Goal: Information Seeking & Learning: Learn about a topic

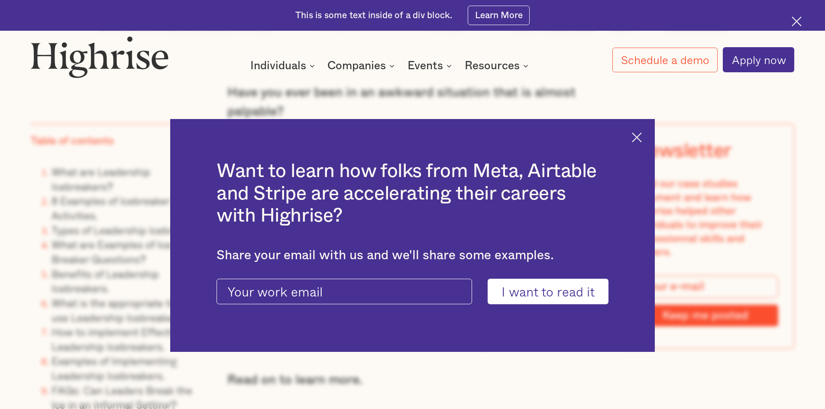
scroll to position [779, 0]
click at [645, 142] on div "Want to learn how folks from Meta, Airtable and Stripe are accelerating their c…" at bounding box center [412, 235] width 484 height 233
click at [641, 135] on img at bounding box center [637, 137] width 10 height 10
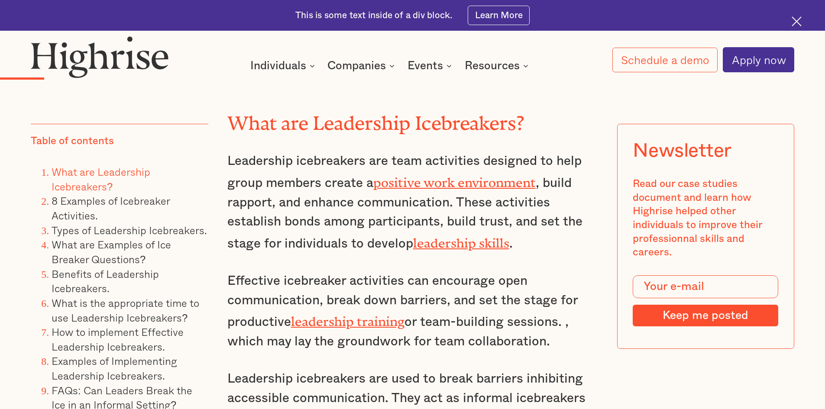
scroll to position [1775, 0]
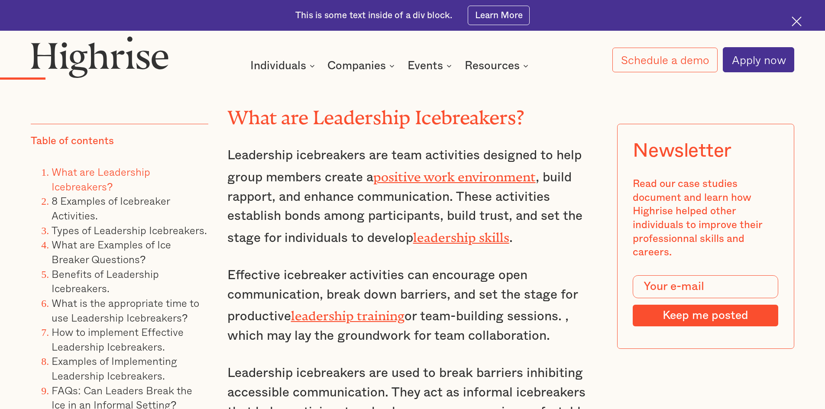
click at [89, 208] on li "8 Examples of Icebreaker Activities." at bounding box center [130, 208] width 157 height 29
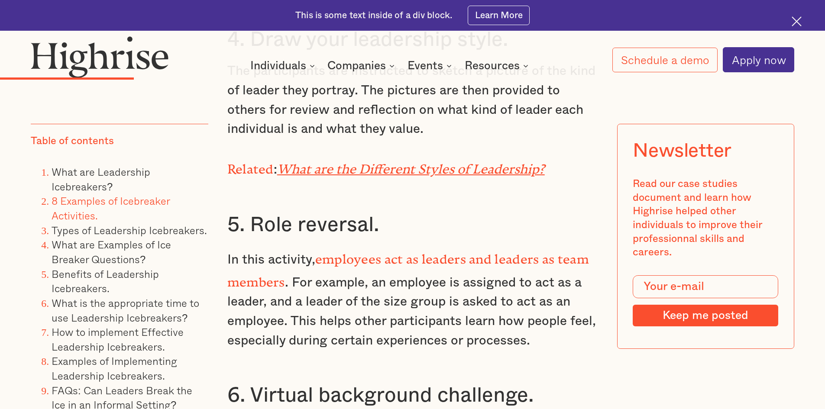
scroll to position [3160, 0]
click at [474, 167] on em "What are the Different Styles of Leadership?" at bounding box center [411, 165] width 268 height 8
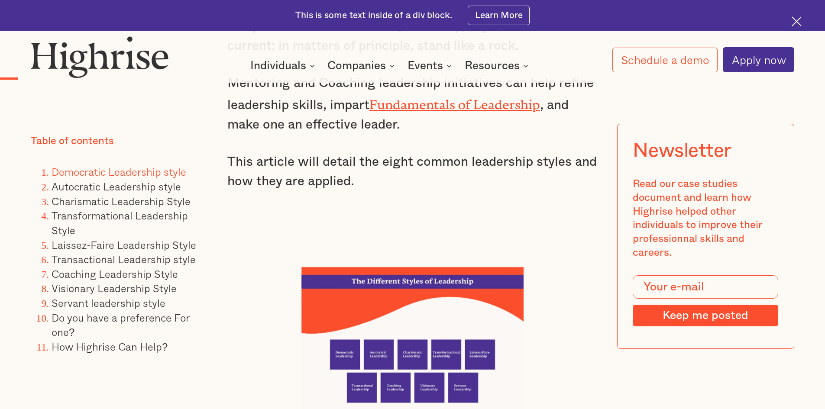
scroll to position [1169, 0]
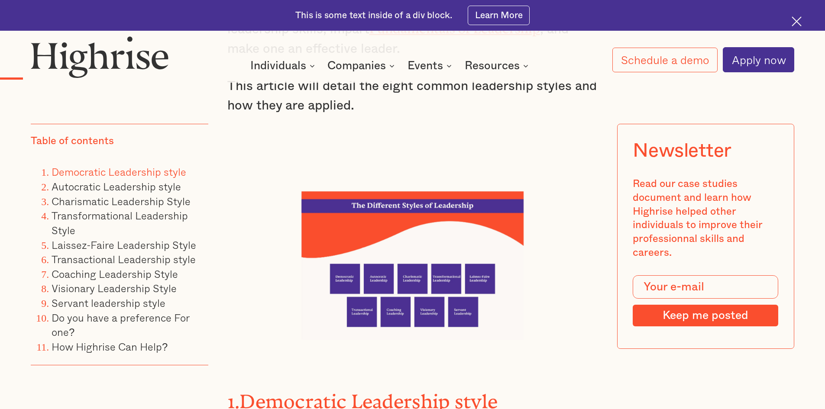
click at [345, 272] on img at bounding box center [412, 265] width 222 height 148
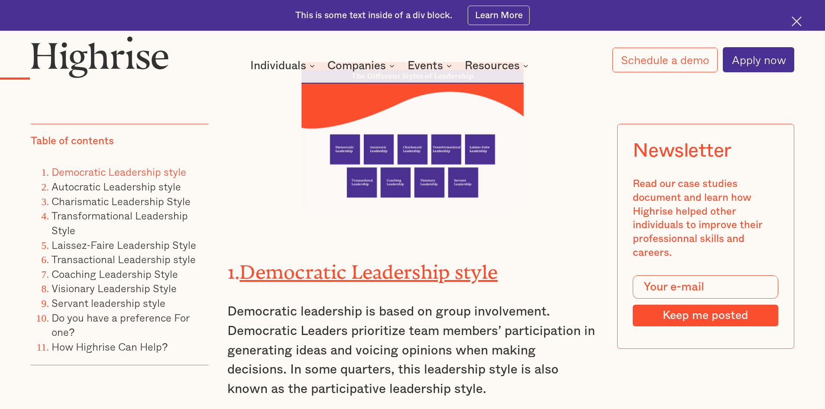
scroll to position [1299, 0]
click at [445, 273] on strong "Democratic Leadership style" at bounding box center [368, 267] width 258 height 13
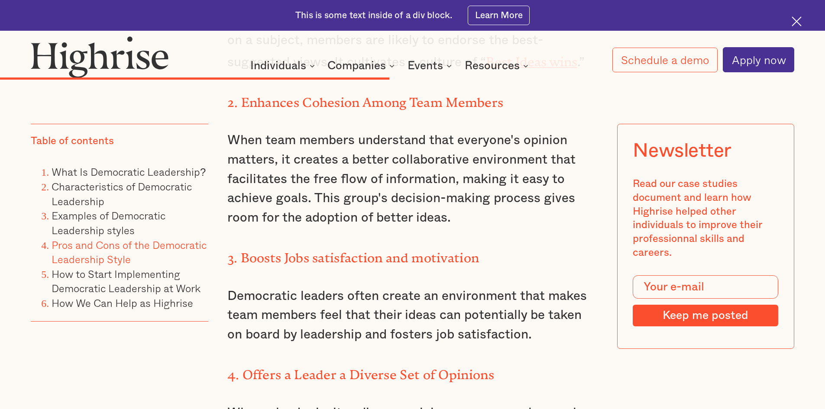
scroll to position [4589, 0]
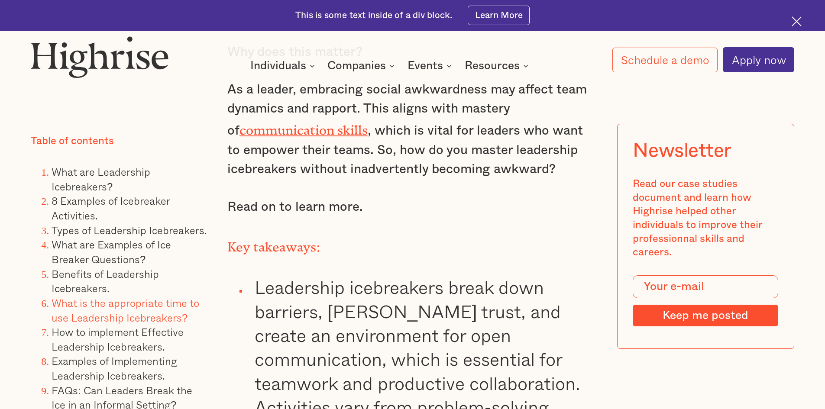
scroll to position [952, 0]
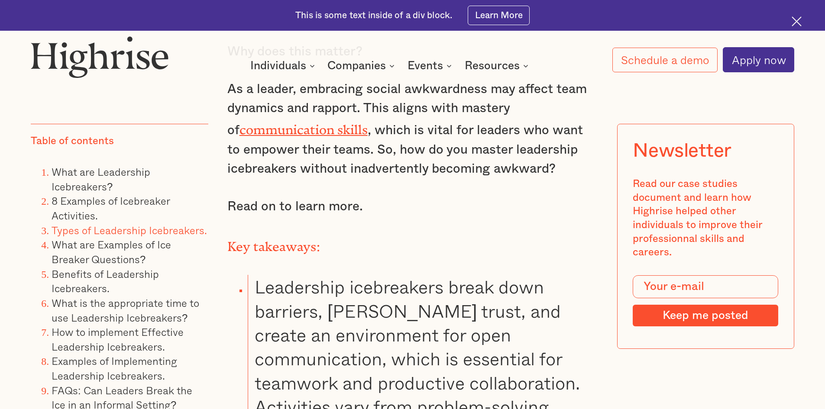
click at [124, 230] on link "Types of Leadership Icebreakers." at bounding box center [129, 230] width 155 height 16
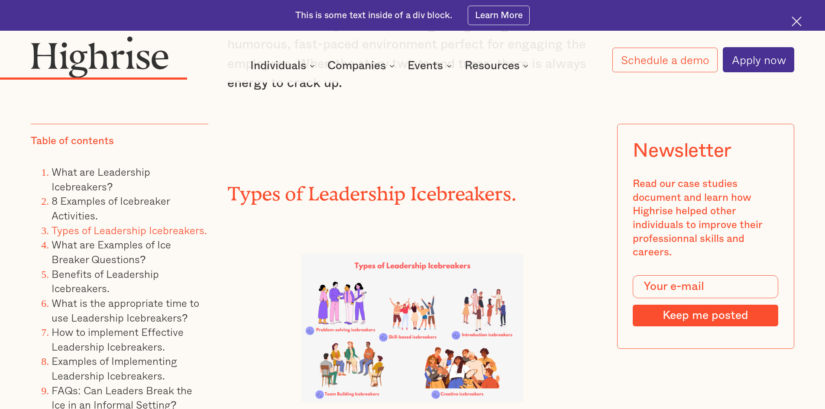
scroll to position [4046, 0]
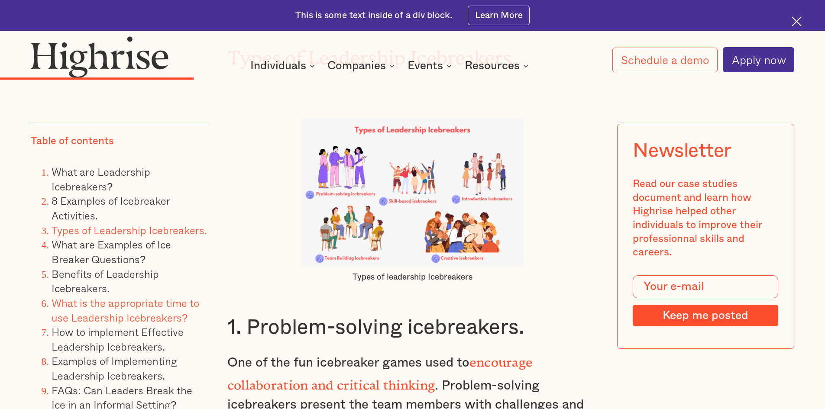
click at [139, 306] on link "What is the appropriate time to use Leadership Icebreakers?" at bounding box center [126, 310] width 148 height 31
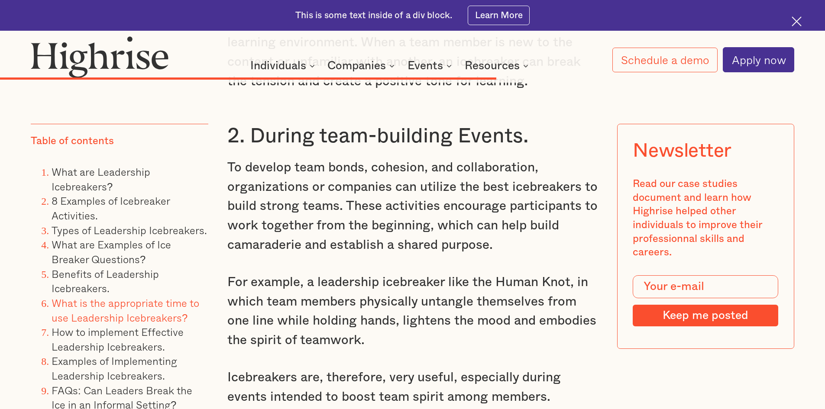
scroll to position [9021, 0]
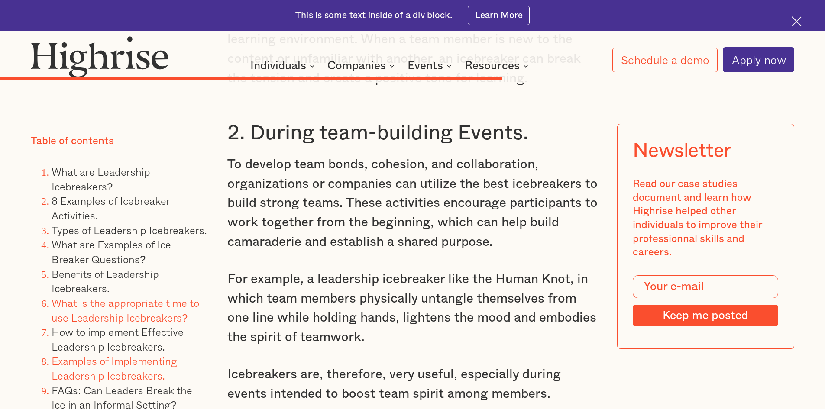
click at [149, 358] on link "Examples of Implementing Leadership Icebreakers." at bounding box center [115, 368] width 126 height 31
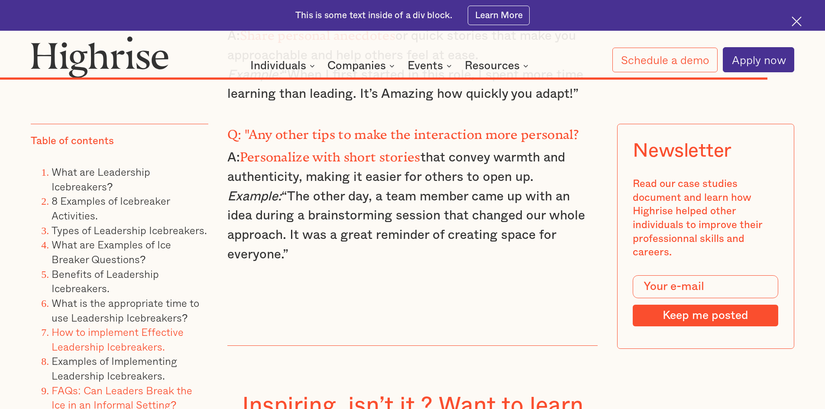
scroll to position [13327, 0]
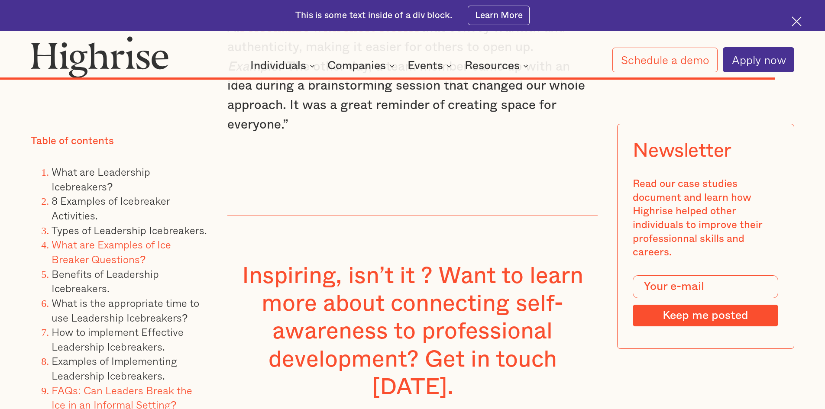
click at [97, 255] on link "What are Examples of Ice Breaker Questions?" at bounding box center [111, 251] width 119 height 31
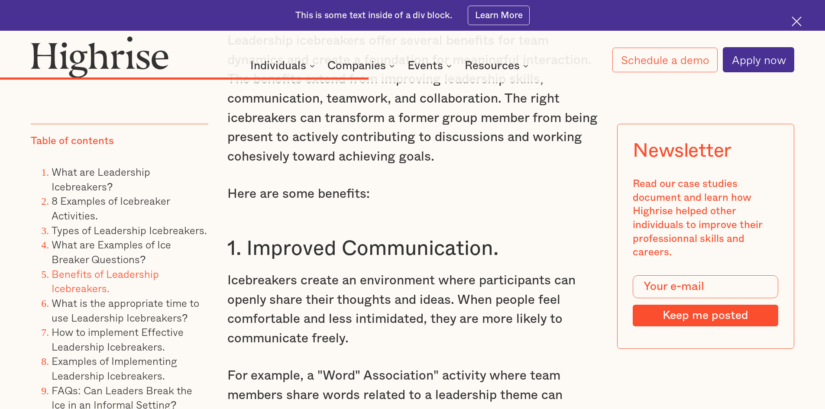
scroll to position [6979, 0]
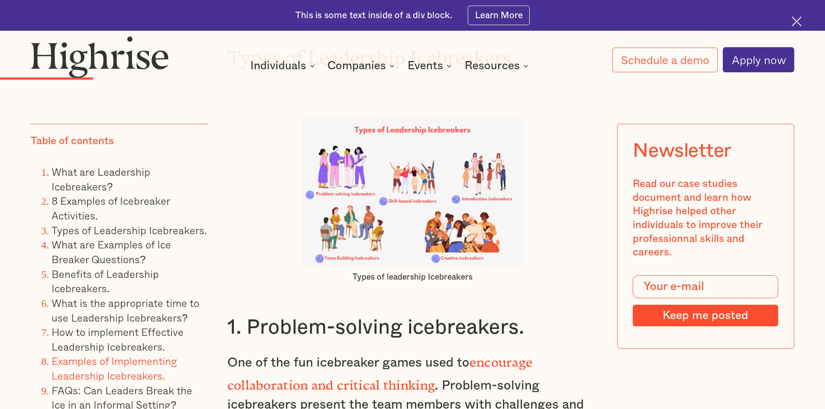
scroll to position [952, 0]
